Goal: Task Accomplishment & Management: Manage account settings

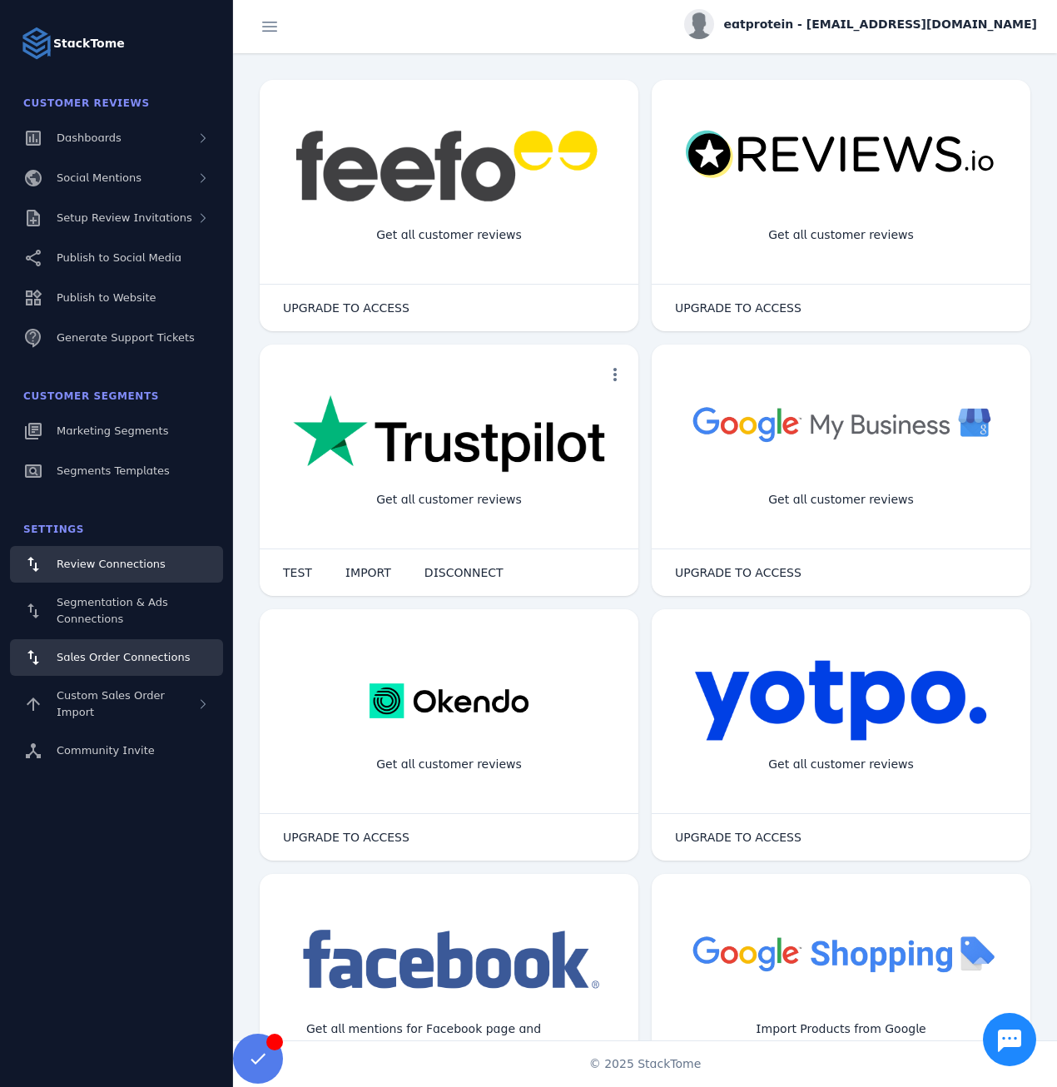
click at [99, 657] on span "Sales Order Connections" at bounding box center [123, 657] width 133 height 12
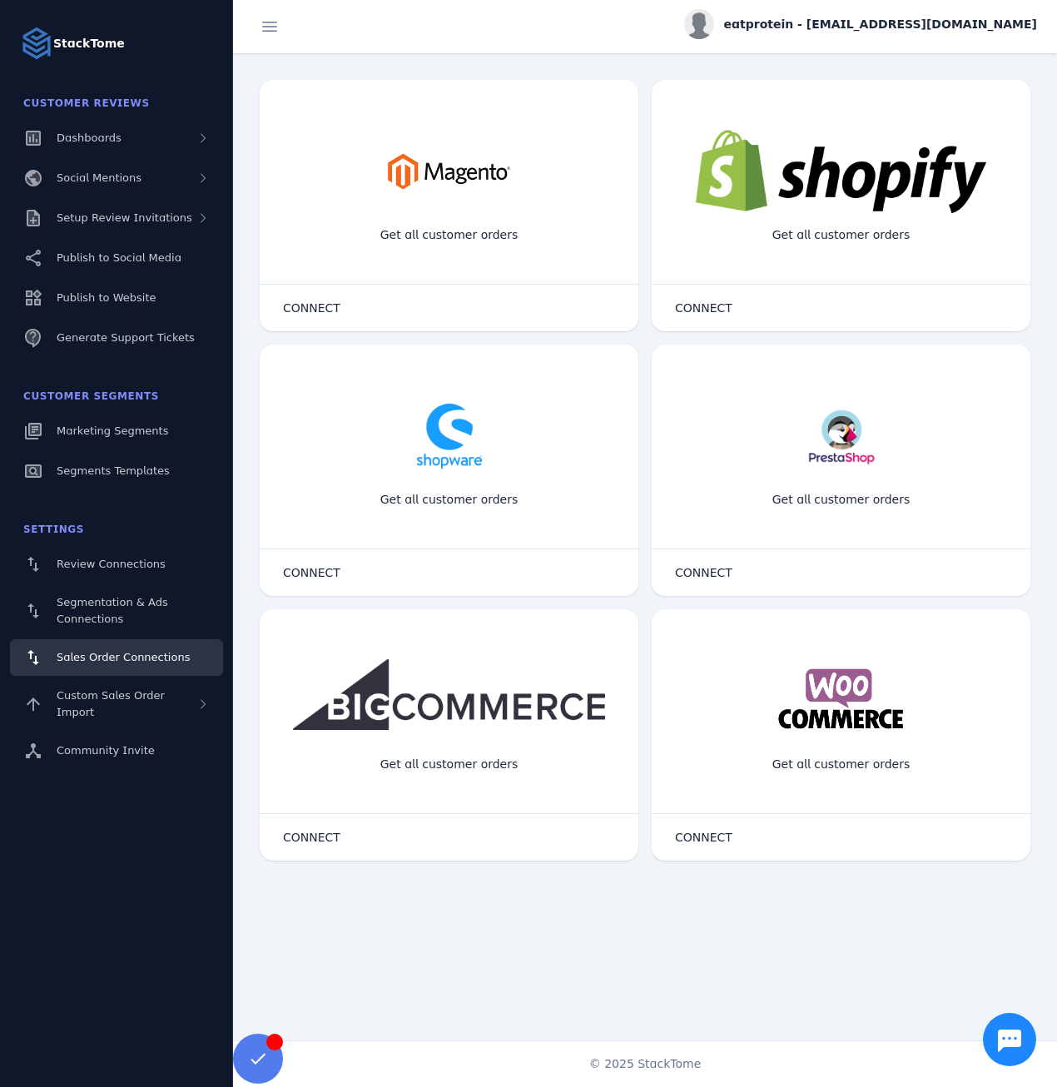
click at [887, 30] on span "eatprotein - [EMAIL_ADDRESS][DOMAIN_NAME]" at bounding box center [880, 24] width 313 height 17
click at [971, 149] on button "Sign out" at bounding box center [977, 161] width 120 height 40
